Goal: Find specific fact

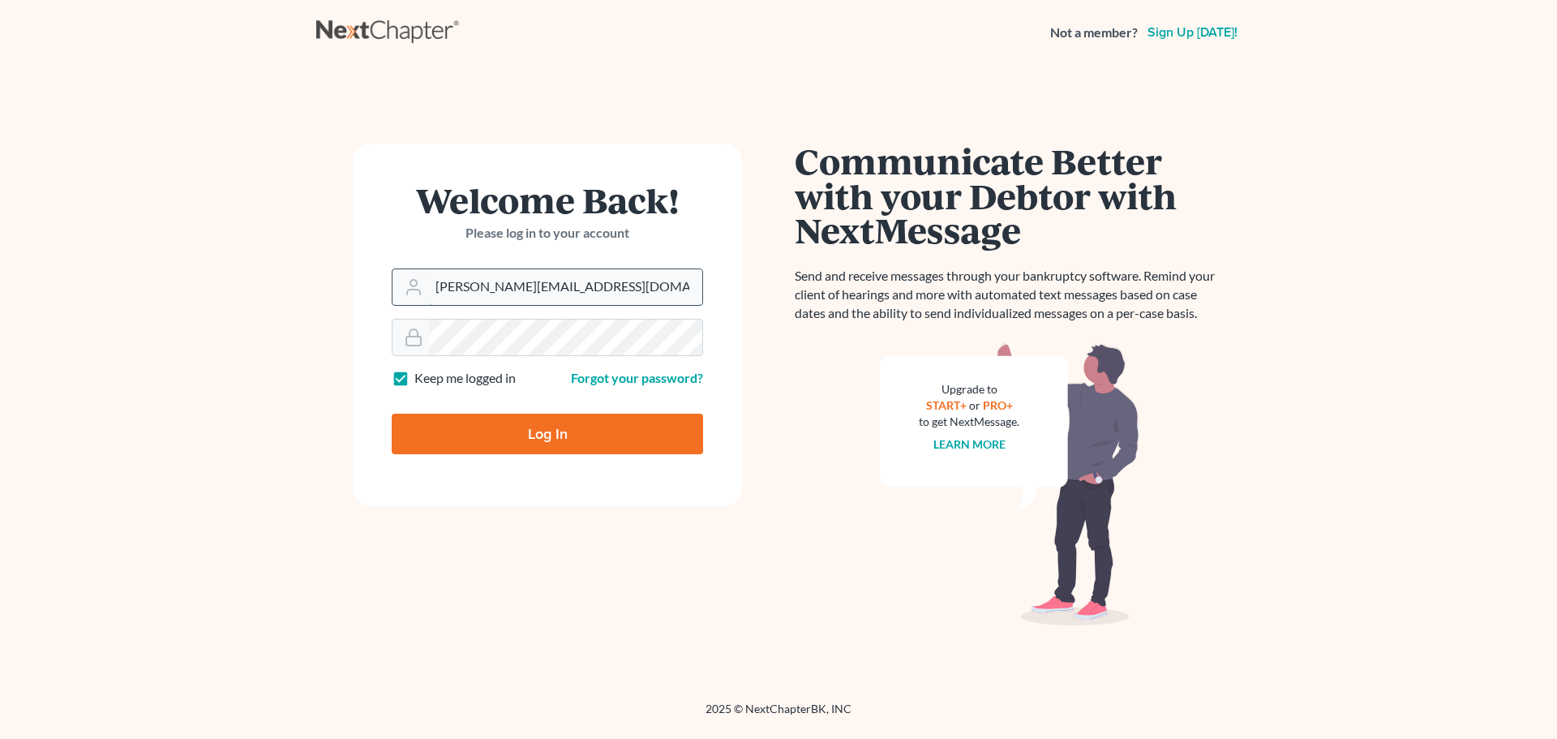
click at [551, 282] on input "philip@bblawoffice.net" at bounding box center [565, 287] width 273 height 36
type input "Karen@bblawoffice.net"
click at [542, 434] on input "Log In" at bounding box center [547, 434] width 311 height 41
type input "Thinking..."
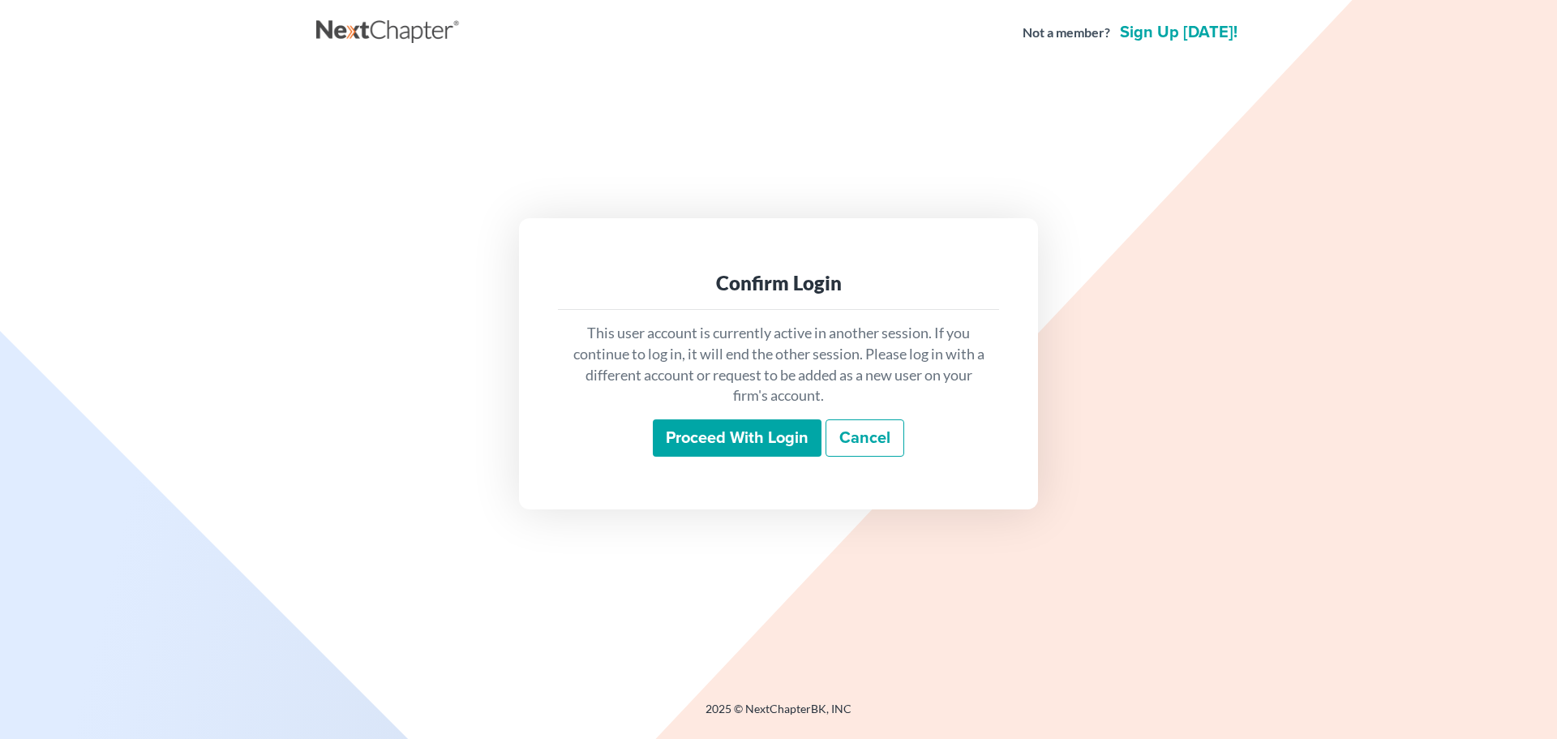
click at [693, 435] on input "Proceed with login" at bounding box center [737, 437] width 169 height 37
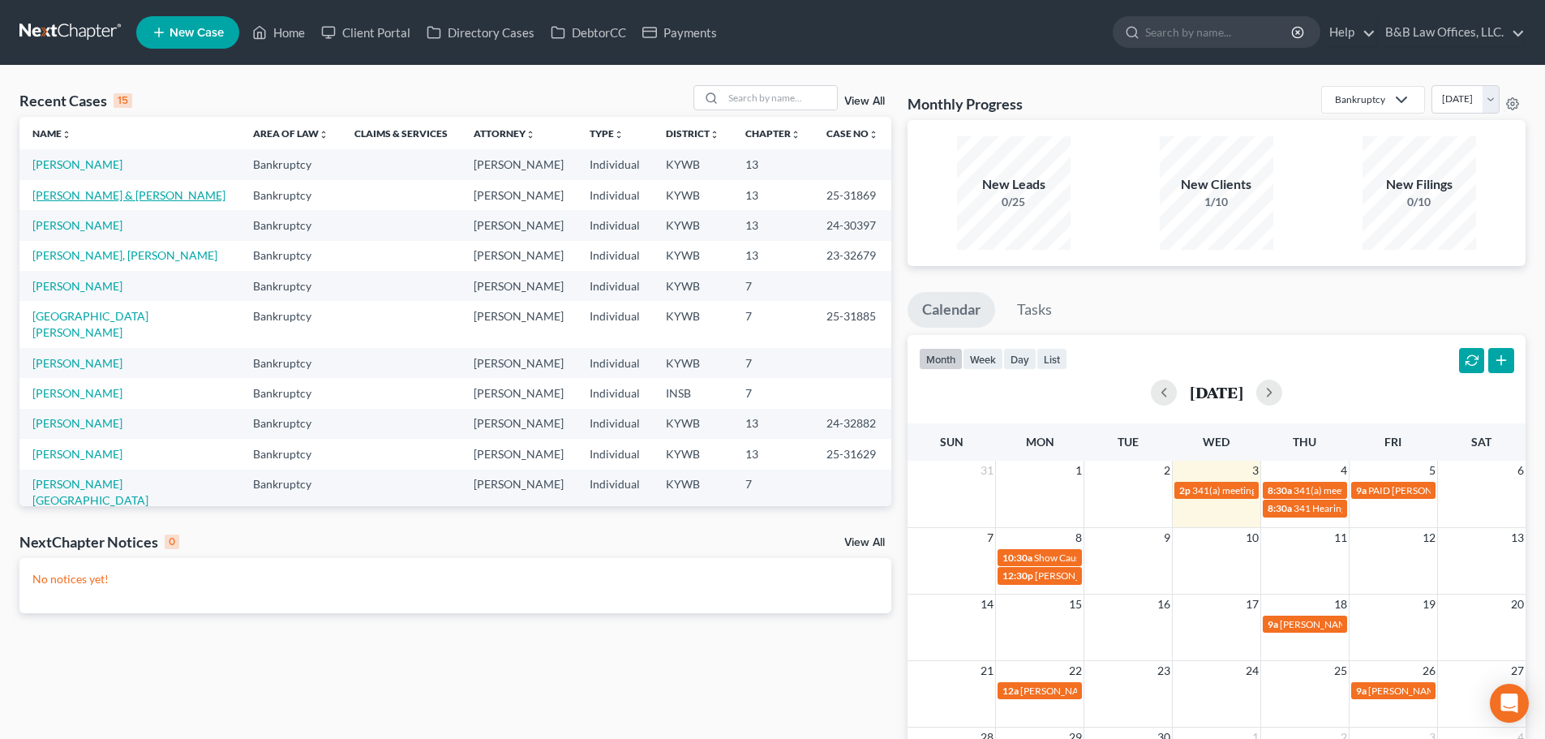
click at [101, 198] on link "[PERSON_NAME] & [PERSON_NAME]" at bounding box center [128, 195] width 193 height 14
select select "6"
select select "2"
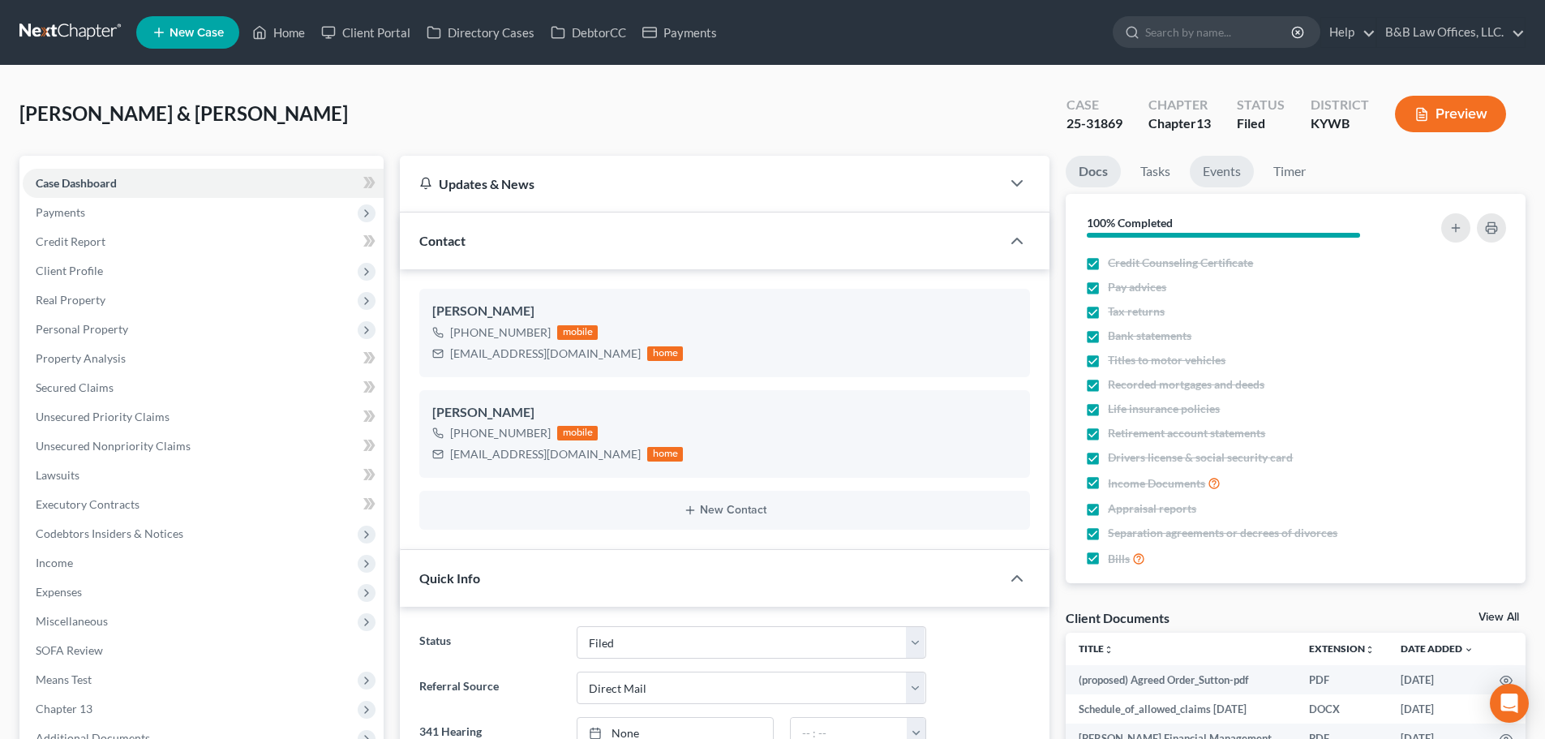
click at [1221, 161] on link "Events" at bounding box center [1222, 172] width 64 height 32
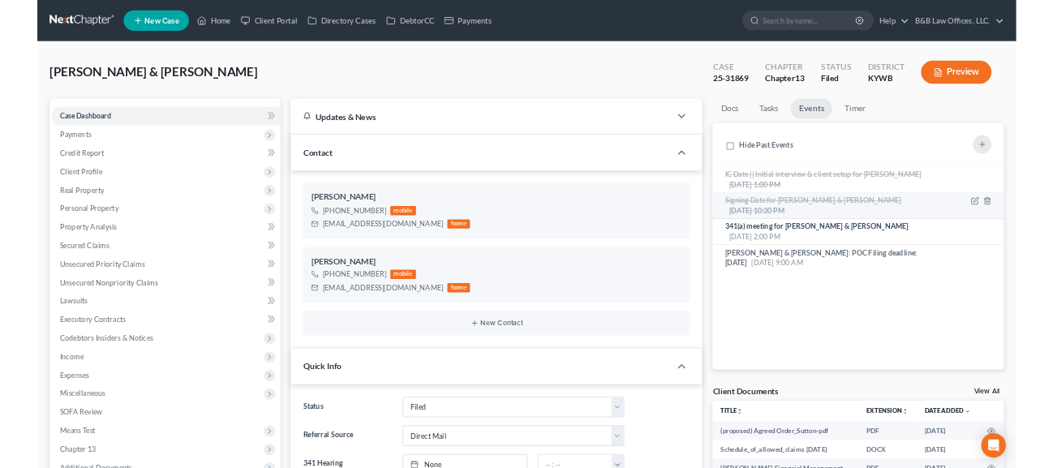
scroll to position [4566, 0]
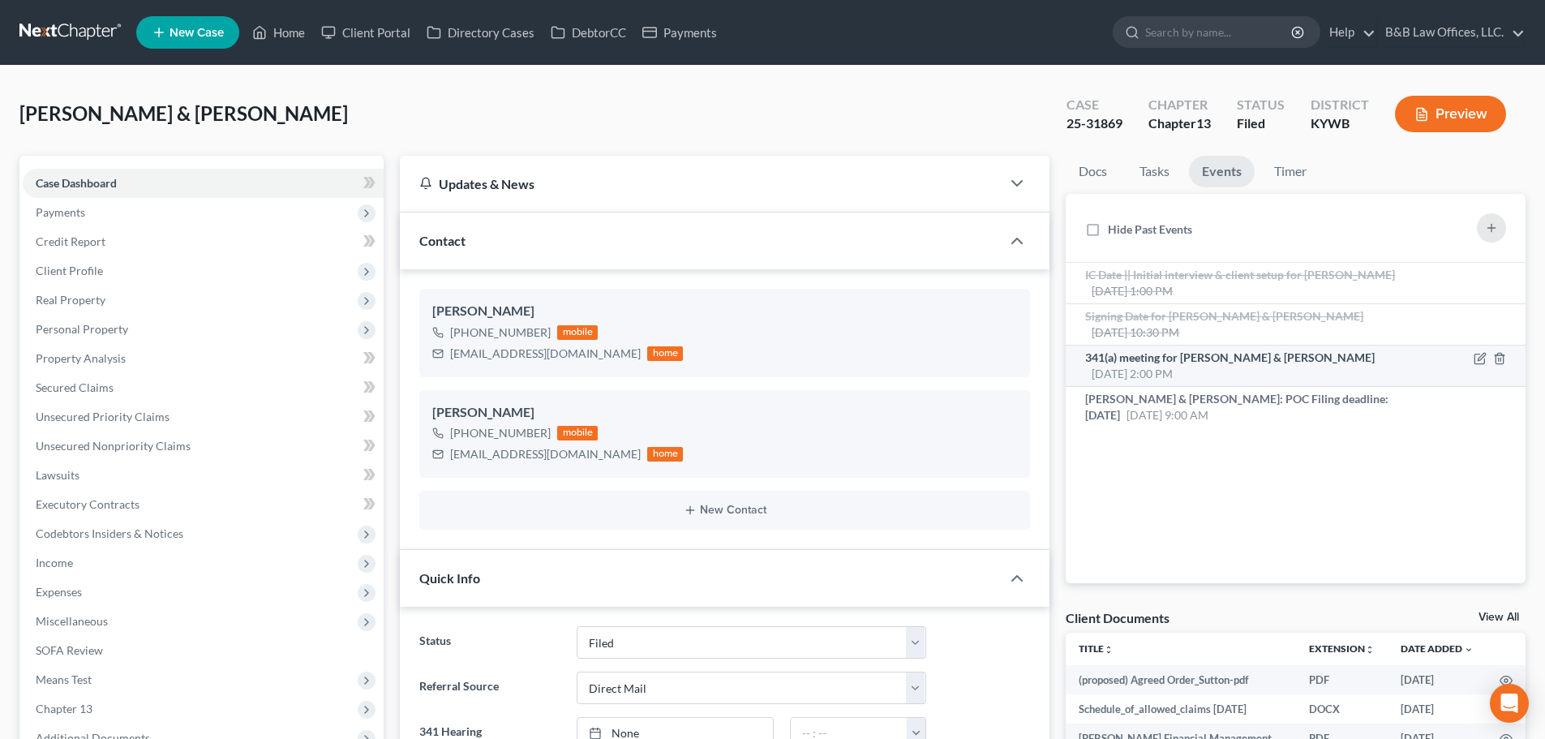
click at [1174, 358] on span "341(a) meeting for [PERSON_NAME] & [PERSON_NAME]" at bounding box center [1230, 357] width 290 height 14
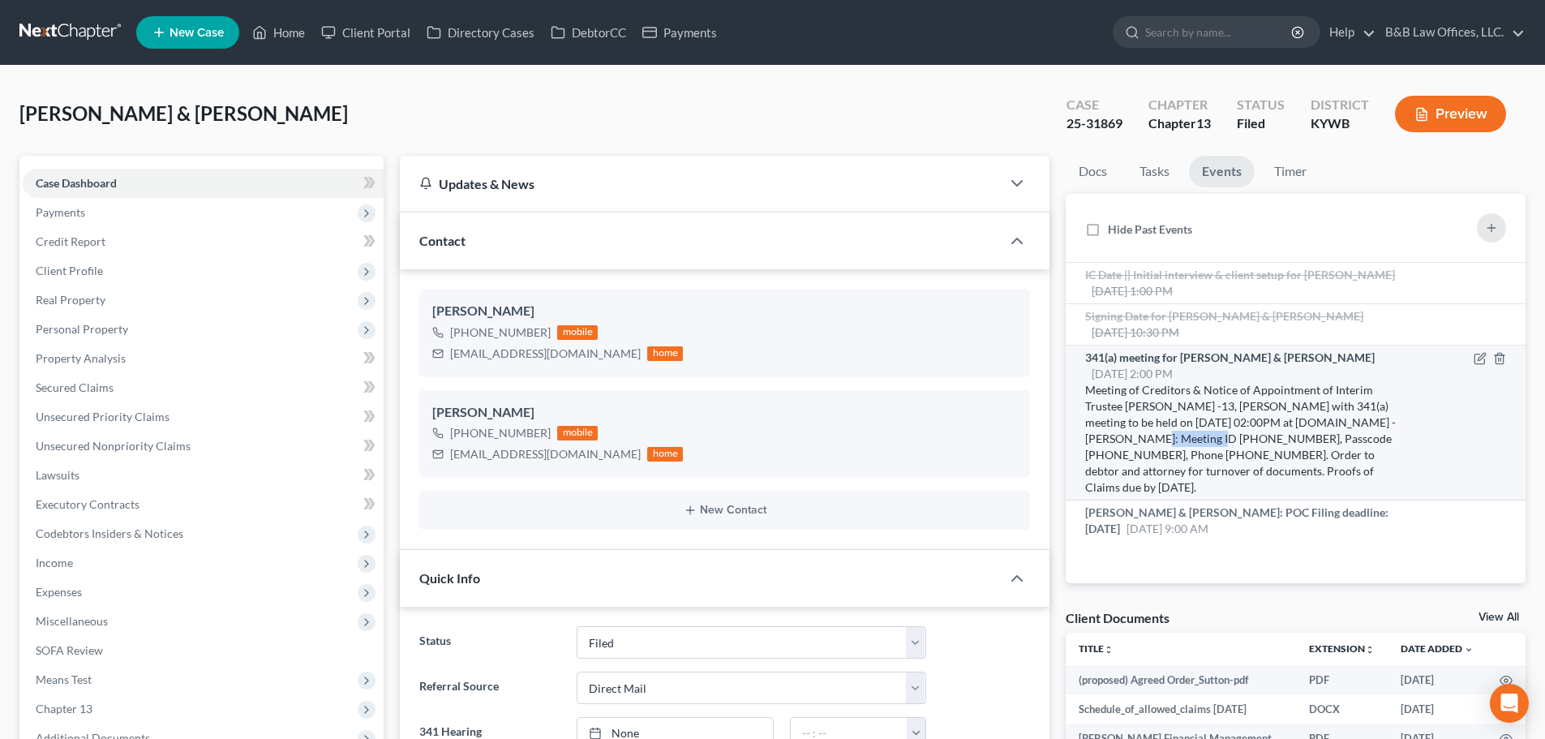
drag, startPoint x: 1099, startPoint y: 437, endPoint x: 1161, endPoint y: 434, distance: 62.5
click at [1169, 440] on div "Meeting of Creditors & Notice of Appointment of Interim Trustee [PERSON_NAME] -…" at bounding box center [1240, 439] width 311 height 114
copy div "[PHONE_NUMBER]"
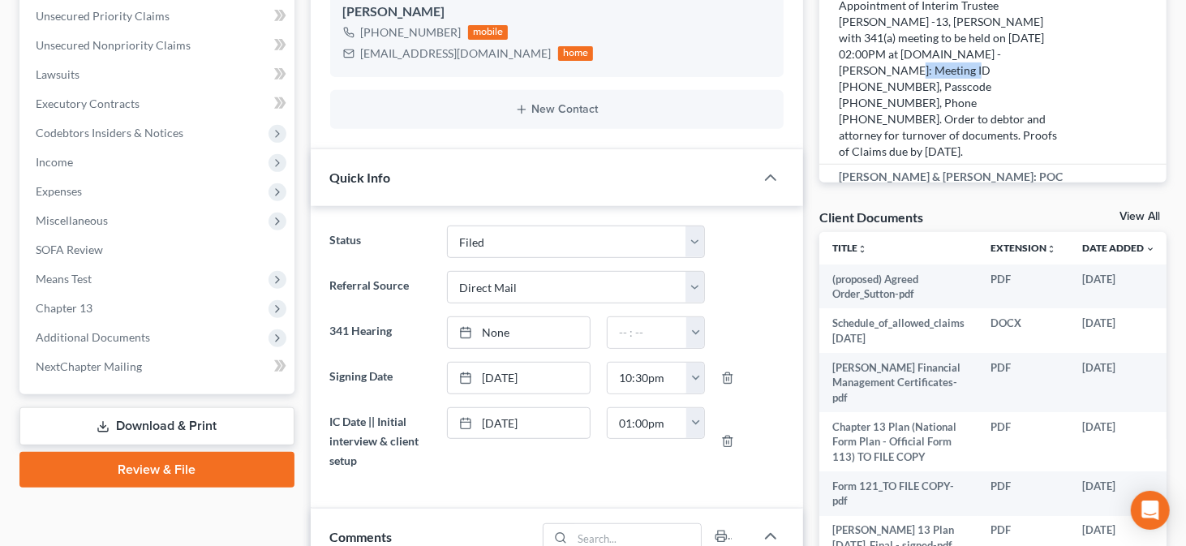
scroll to position [0, 0]
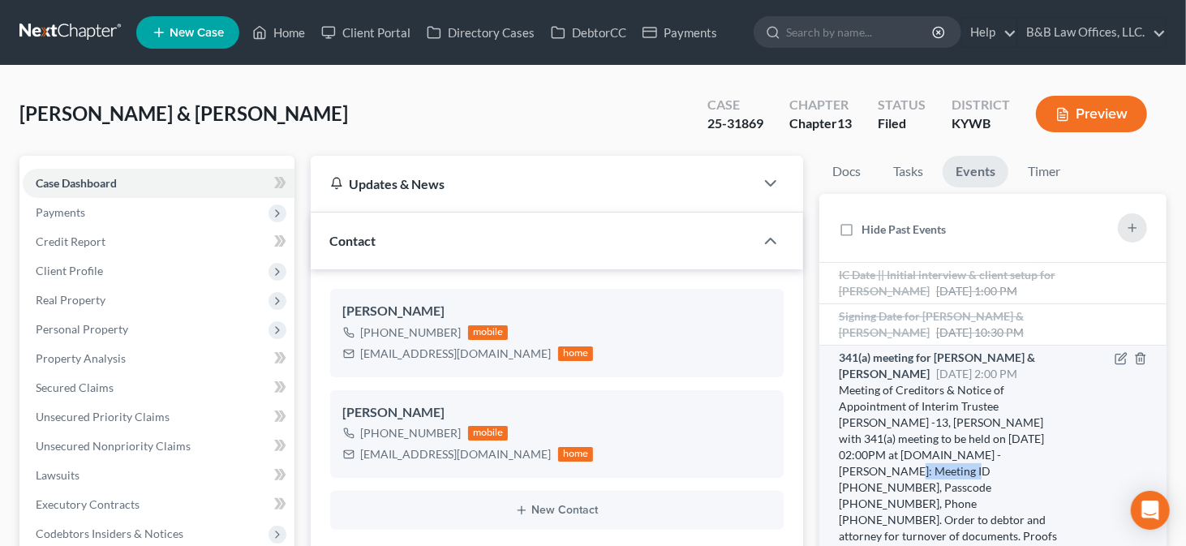
copy div "[PHONE_NUMBER]"
drag, startPoint x: 886, startPoint y: 470, endPoint x: 951, endPoint y: 466, distance: 65.0
click at [951, 466] on div "Meeting of Creditors & Notice of Appointment of Interim Trustee [PERSON_NAME] -…" at bounding box center [952, 471] width 227 height 178
copy div "7071567638"
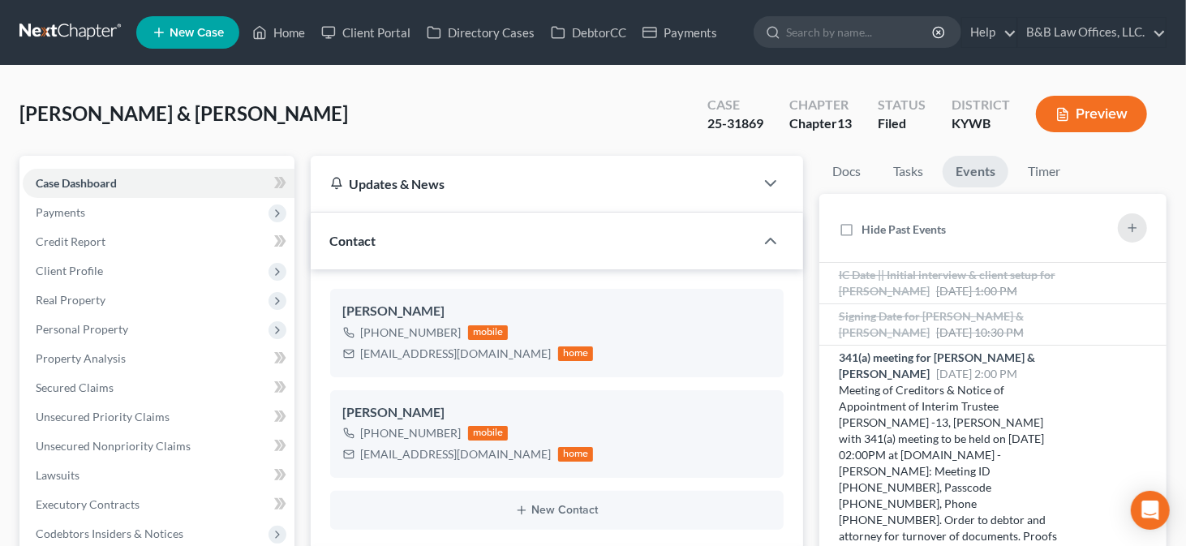
click at [1154, 0] on div at bounding box center [593, 0] width 1186 height 0
